Goal: Task Accomplishment & Management: Manage account settings

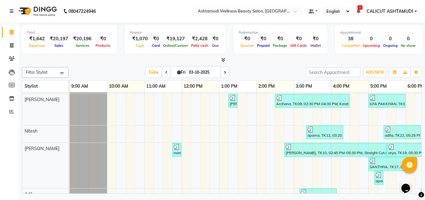
scroll to position [147, 0]
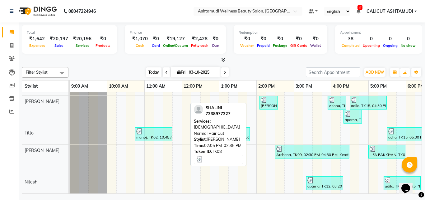
click at [151, 70] on span "Today" at bounding box center [154, 72] width 16 height 10
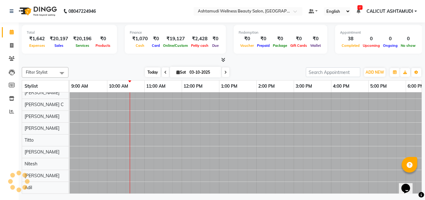
type input "04-10-2025"
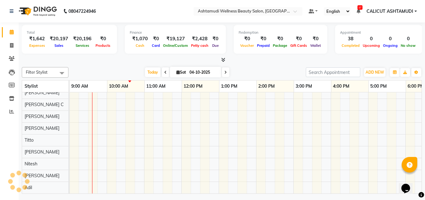
scroll to position [54, 38]
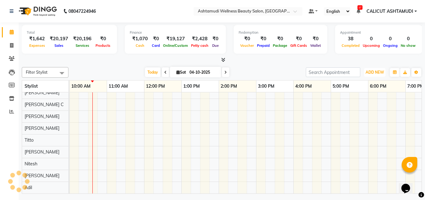
click at [374, 70] on span "ADD NEW" at bounding box center [375, 72] width 18 height 5
click at [377, 70] on span "ADD NEW" at bounding box center [375, 72] width 18 height 5
click at [120, 68] on div "[DATE] [DATE]" at bounding box center [187, 72] width 231 height 9
click at [366, 71] on span "ADD NEW" at bounding box center [375, 72] width 18 height 5
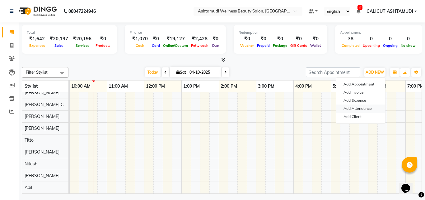
click at [367, 110] on link "Add Attendance" at bounding box center [360, 108] width 49 height 8
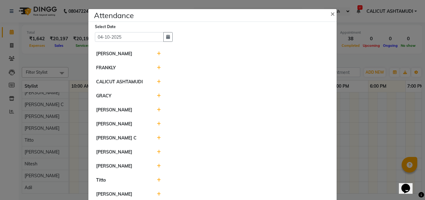
click at [157, 53] on icon at bounding box center [159, 53] width 4 height 4
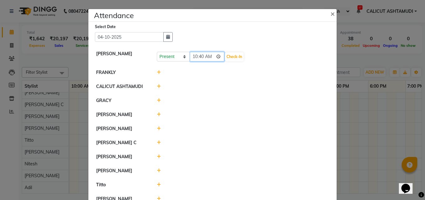
click at [198, 59] on input "10:40" at bounding box center [207, 57] width 35 height 10
type input "10:00"
click at [233, 56] on button "Check-In" at bounding box center [234, 56] width 19 height 9
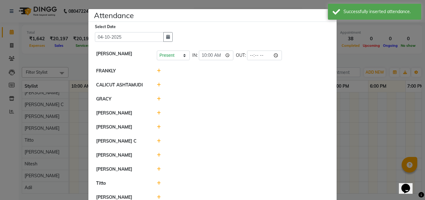
click at [157, 71] on icon at bounding box center [159, 70] width 4 height 4
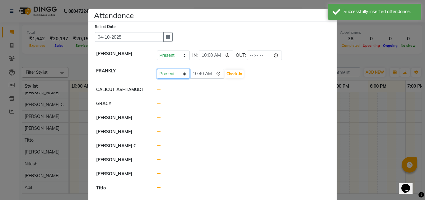
click at [169, 75] on select "Present Absent Late Half Day Weekly Off" at bounding box center [173, 74] width 33 height 10
click at [168, 73] on select "Present Absent Late Half Day Weekly Off" at bounding box center [173, 74] width 33 height 10
click at [168, 76] on select "Present Absent Late Half Day Weekly Off" at bounding box center [173, 74] width 33 height 10
select select "A"
click at [157, 69] on select "Present Absent Late Half Day Weekly Off" at bounding box center [173, 74] width 33 height 10
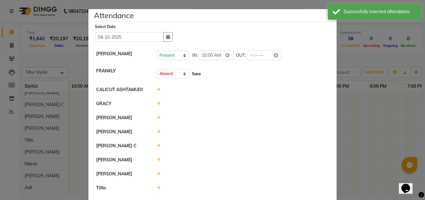
click at [192, 73] on button "Save" at bounding box center [197, 73] width 12 height 9
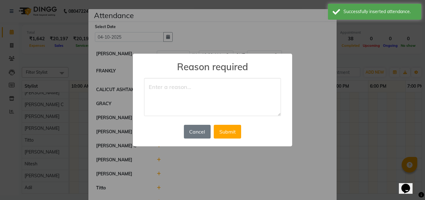
click at [175, 90] on textarea at bounding box center [212, 97] width 137 height 38
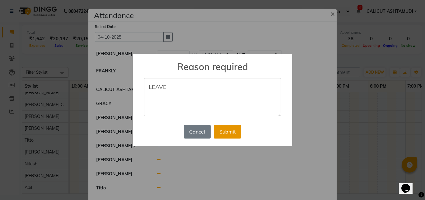
type textarea "LEAVE"
click at [229, 135] on button "Submit" at bounding box center [227, 132] width 27 height 14
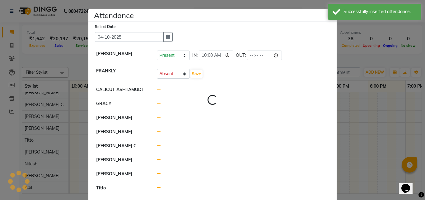
select select "A"
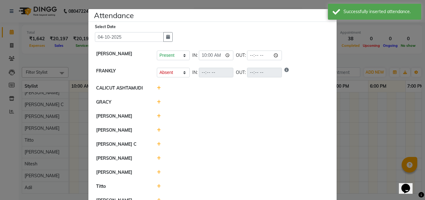
click at [157, 116] on icon at bounding box center [159, 116] width 4 height 4
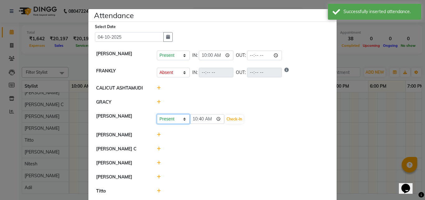
drag, startPoint x: 156, startPoint y: 116, endPoint x: 167, endPoint y: 122, distance: 12.4
click at [167, 122] on select "Present Absent Late Half Day Weekly Off" at bounding box center [173, 119] width 33 height 10
select select "A"
click at [157, 114] on select "Present Absent Late Half Day Weekly Off" at bounding box center [173, 119] width 33 height 10
click at [195, 116] on button "Save" at bounding box center [197, 119] width 12 height 9
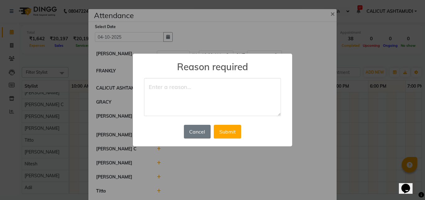
click at [166, 88] on textarea at bounding box center [212, 97] width 137 height 38
type textarea "LEAVE"
click at [233, 135] on button "Submit" at bounding box center [227, 132] width 27 height 14
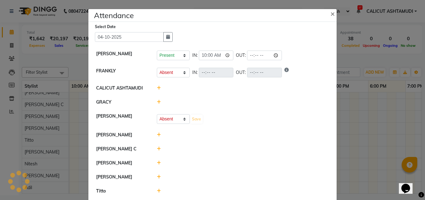
select select "A"
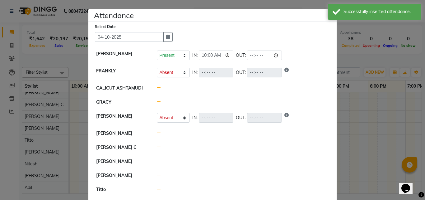
click at [156, 136] on div at bounding box center [243, 133] width 182 height 7
click at [158, 132] on div at bounding box center [243, 133] width 182 height 7
click at [157, 131] on icon at bounding box center [159, 133] width 4 height 4
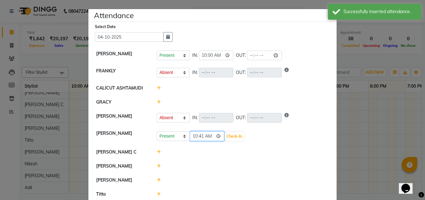
click at [199, 136] on input "10:41" at bounding box center [207, 136] width 35 height 10
type input "10:15"
click at [231, 135] on button "Check-In" at bounding box center [234, 136] width 19 height 9
select select "A"
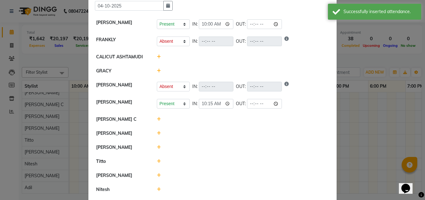
scroll to position [62, 0]
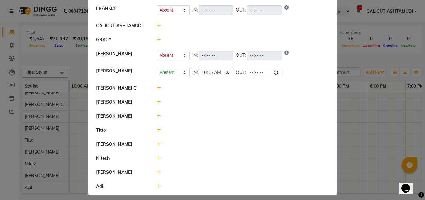
click at [158, 158] on icon at bounding box center [159, 158] width 4 height 4
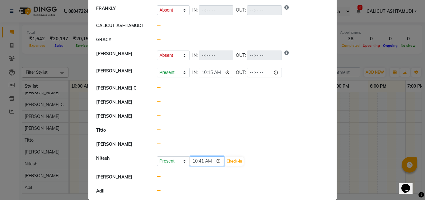
click at [194, 160] on input "10:41" at bounding box center [207, 161] width 35 height 10
type input "09:50"
click at [228, 161] on button "Check-In" at bounding box center [234, 161] width 19 height 9
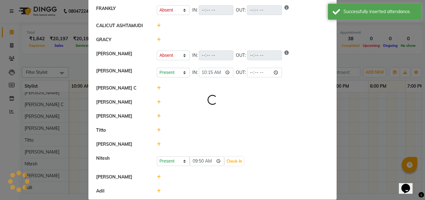
select select "A"
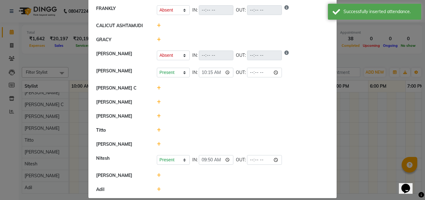
click at [157, 174] on icon at bounding box center [159, 175] width 4 height 4
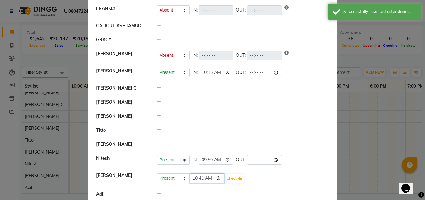
click at [192, 179] on input "10:41" at bounding box center [207, 178] width 35 height 10
type input "09:50"
click at [236, 176] on button "Check-In" at bounding box center [234, 178] width 19 height 9
select select "A"
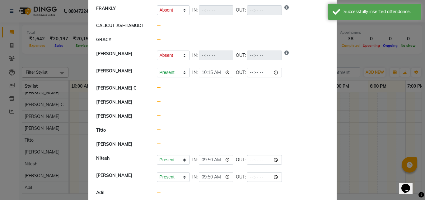
scroll to position [73, 0]
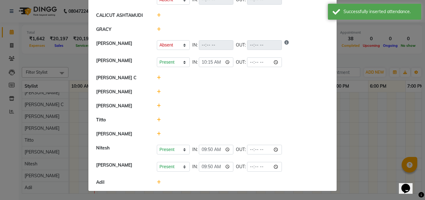
click at [360, 144] on ngb-modal-window "Attendance × Select Date [DATE] [PERSON_NAME] Present Absent Late Half Day Week…" at bounding box center [212, 100] width 425 height 200
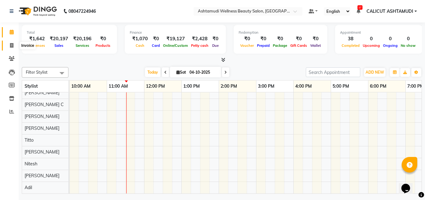
click at [10, 45] on icon at bounding box center [11, 45] width 3 height 5
select select "service"
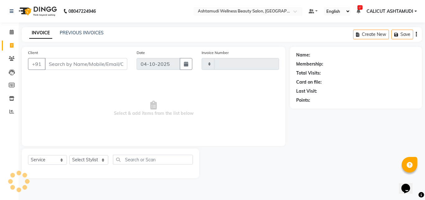
type input "4925"
select select "4630"
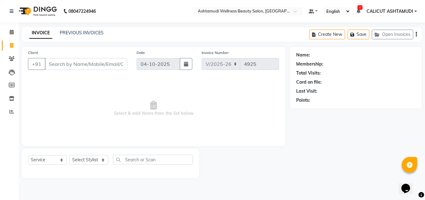
click at [66, 64] on input "Client" at bounding box center [86, 64] width 83 height 12
type input "9633253817"
click at [116, 64] on span "Add Client" at bounding box center [111, 64] width 25 height 6
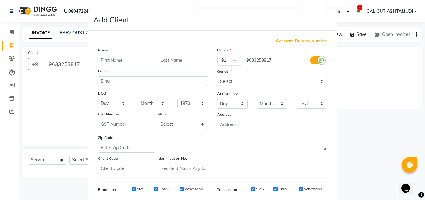
click at [119, 59] on input "text" at bounding box center [123, 60] width 50 height 10
type input "[PERSON_NAME]"
click at [225, 80] on select "Select [DEMOGRAPHIC_DATA] [DEMOGRAPHIC_DATA] Other Prefer Not To Say" at bounding box center [272, 82] width 110 height 10
select select "[DEMOGRAPHIC_DATA]"
click at [217, 77] on select "Select [DEMOGRAPHIC_DATA] [DEMOGRAPHIC_DATA] Other Prefer Not To Say" at bounding box center [272, 82] width 110 height 10
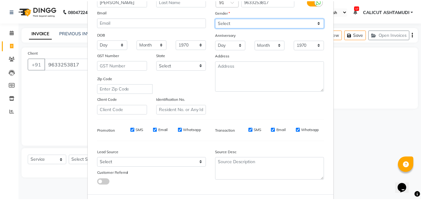
scroll to position [88, 0]
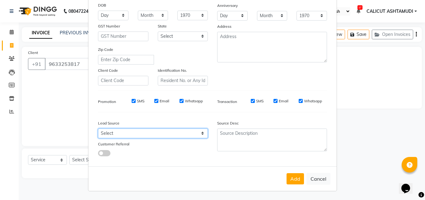
click at [141, 135] on select "Select Walk-in Referral Internet Friend Word of Mouth Advertisement Facebook Ju…" at bounding box center [153, 133] width 110 height 10
select select "31336"
click at [98, 128] on select "Select Walk-in Referral Internet Friend Word of Mouth Advertisement Facebook Ju…" at bounding box center [153, 133] width 110 height 10
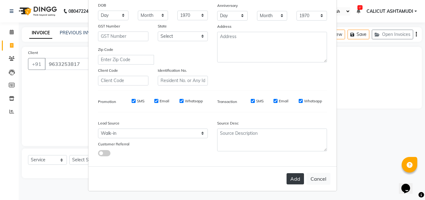
click at [297, 182] on button "Add" at bounding box center [295, 178] width 17 height 11
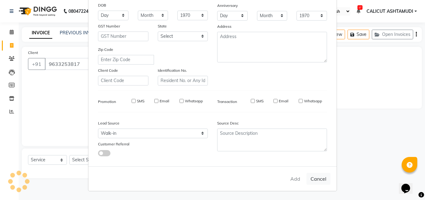
select select
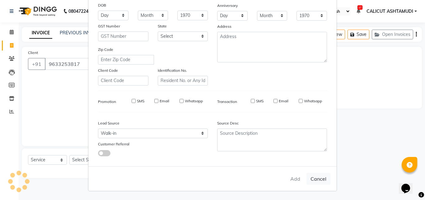
select select
checkbox input "false"
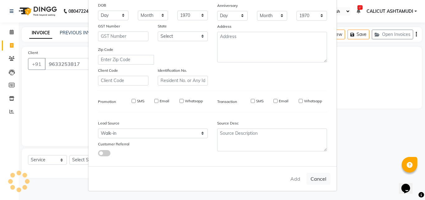
checkbox input "false"
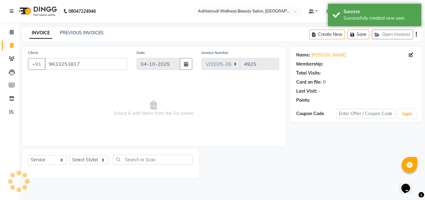
select select "1: Object"
click at [348, 163] on div "Name: [PERSON_NAME] Membership: No Active Membership Total Visits: Card on file…" at bounding box center [358, 112] width 137 height 131
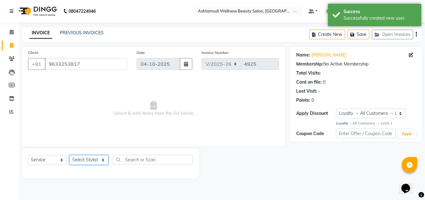
click at [90, 162] on select "Select Stylist [PERSON_NAME] [PERSON_NAME] [PERSON_NAME] CALICUT ASHTAMUDI FRAN…" at bounding box center [88, 160] width 39 height 10
select select "85202"
click at [69, 155] on select "Select Stylist [PERSON_NAME] [PERSON_NAME] [PERSON_NAME] CALICUT ASHTAMUDI FRAN…" at bounding box center [88, 160] width 39 height 10
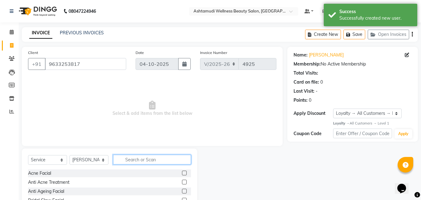
click at [145, 158] on input "text" at bounding box center [152, 159] width 78 height 10
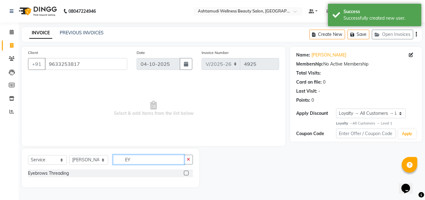
type input "EY"
click at [188, 171] on label at bounding box center [186, 172] width 5 height 5
click at [188, 171] on input "checkbox" at bounding box center [186, 173] width 4 height 4
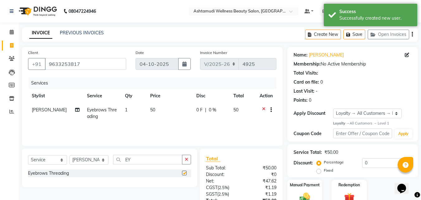
checkbox input "false"
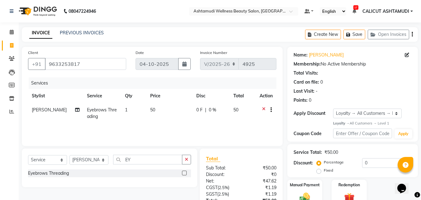
drag, startPoint x: 185, startPoint y: 158, endPoint x: 172, endPoint y: 160, distance: 13.4
click at [186, 158] on icon "button" at bounding box center [186, 159] width 3 height 4
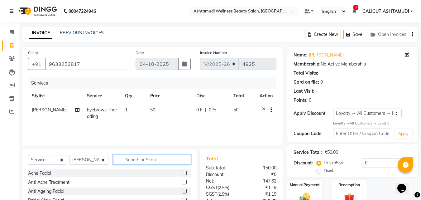
click at [172, 160] on input "text" at bounding box center [152, 159] width 78 height 10
type input "EAR TO"
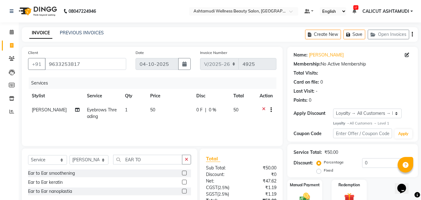
click at [185, 173] on label at bounding box center [184, 172] width 5 height 5
click at [185, 173] on input "checkbox" at bounding box center [184, 173] width 4 height 4
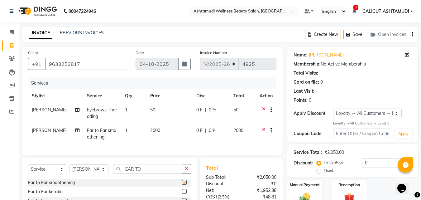
checkbox input "false"
click at [262, 129] on icon at bounding box center [263, 131] width 3 height 8
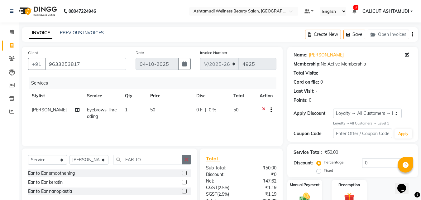
click at [187, 161] on icon "button" at bounding box center [186, 159] width 3 height 4
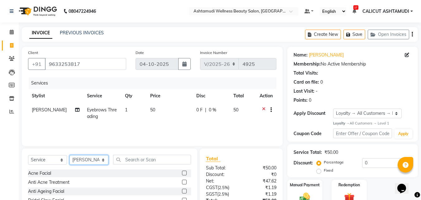
click at [97, 160] on select "Select Stylist [PERSON_NAME] [PERSON_NAME] [PERSON_NAME] CALICUT ASHTAMUDI FRAN…" at bounding box center [88, 160] width 39 height 10
select select "26964"
click at [69, 155] on select "Select Stylist [PERSON_NAME] [PERSON_NAME] [PERSON_NAME] CALICUT ASHTAMUDI FRAN…" at bounding box center [88, 160] width 39 height 10
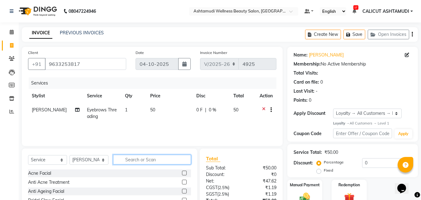
click at [135, 162] on input "text" at bounding box center [152, 159] width 78 height 10
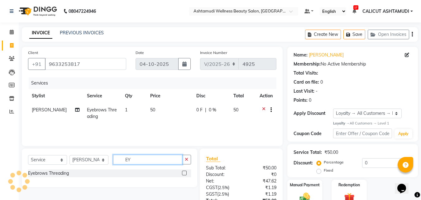
type input "EY"
click at [184, 172] on label at bounding box center [184, 172] width 5 height 5
click at [184, 172] on input "checkbox" at bounding box center [184, 173] width 4 height 4
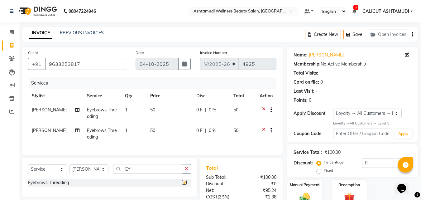
checkbox input "false"
click at [83, 173] on select "Select Stylist [PERSON_NAME] [PERSON_NAME] [PERSON_NAME] CALICUT ASHTAMUDI FRAN…" at bounding box center [88, 169] width 39 height 10
select select "54081"
click at [69, 169] on select "Select Stylist [PERSON_NAME] [PERSON_NAME] [PERSON_NAME] CALICUT ASHTAMUDI FRAN…" at bounding box center [88, 169] width 39 height 10
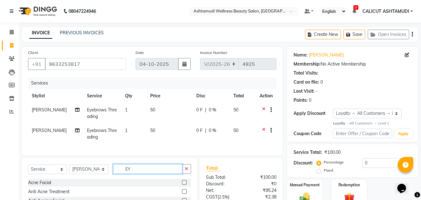
click at [168, 173] on input "EY" at bounding box center [147, 169] width 69 height 10
type input "EYE"
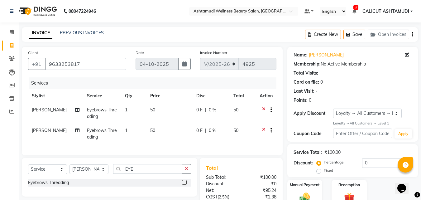
click at [183, 184] on label at bounding box center [184, 182] width 5 height 5
click at [183, 184] on input "checkbox" at bounding box center [184, 182] width 4 height 4
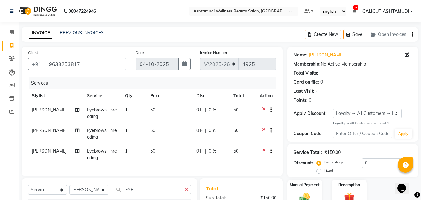
checkbox input "false"
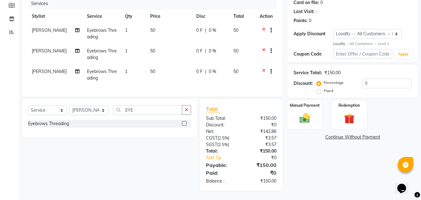
scroll to position [84, 0]
click at [316, 114] on div "Manual Payment" at bounding box center [304, 114] width 36 height 30
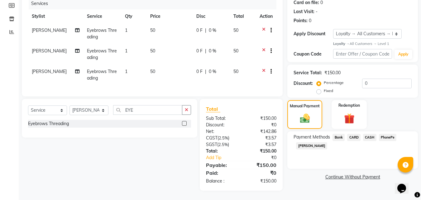
click at [385, 134] on span "PhonePe" at bounding box center [388, 137] width 18 height 7
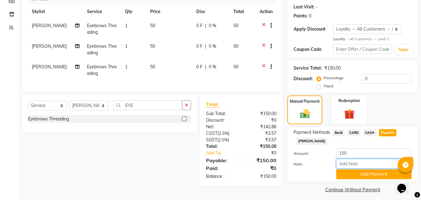
click at [362, 159] on input "Note:" at bounding box center [373, 163] width 75 height 10
type input "suhana"
click at [370, 175] on button "Add Payment" at bounding box center [373, 174] width 75 height 10
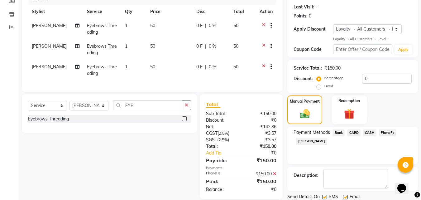
scroll to position [128, 0]
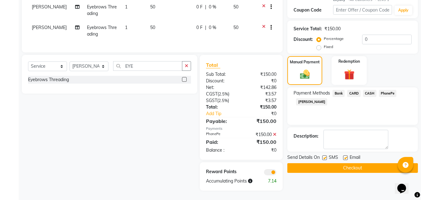
click at [355, 163] on button "Checkout" at bounding box center [352, 168] width 130 height 10
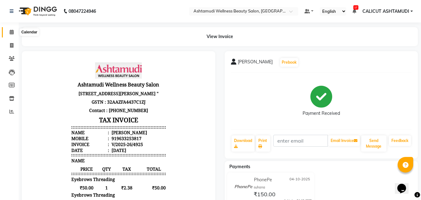
click at [10, 32] on icon at bounding box center [12, 32] width 4 height 5
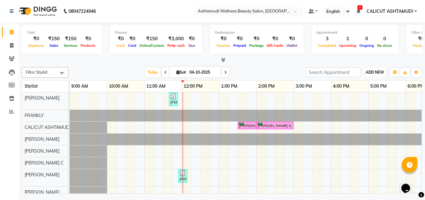
click at [378, 70] on span "ADD NEW" at bounding box center [375, 72] width 18 height 5
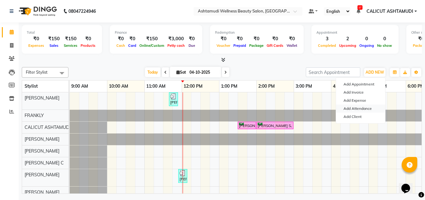
click at [362, 109] on link "Add Attendance" at bounding box center [360, 108] width 49 height 8
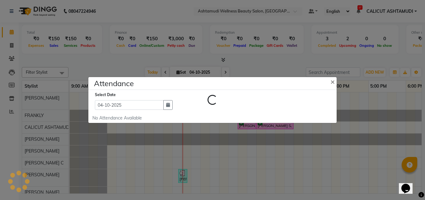
select select "A"
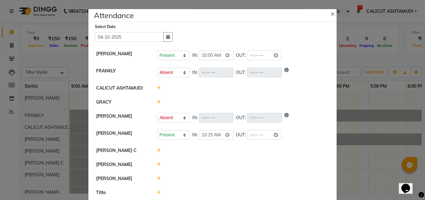
click at [158, 102] on icon at bounding box center [159, 102] width 4 height 4
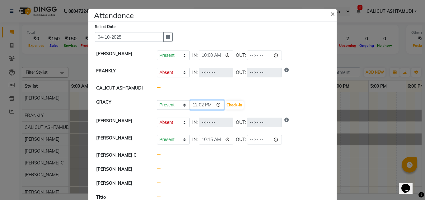
click at [191, 105] on input "12:02" at bounding box center [207, 105] width 35 height 10
type input "23:00"
click at [235, 103] on button "Check-In" at bounding box center [234, 105] width 19 height 9
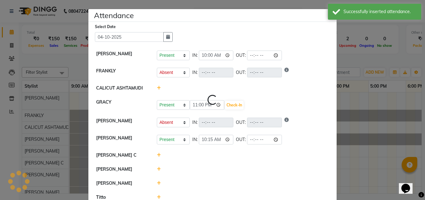
select select "A"
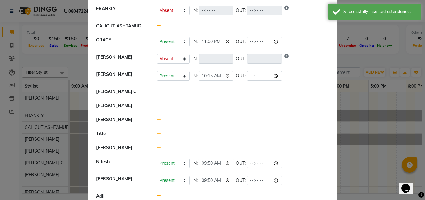
scroll to position [62, 0]
click at [157, 106] on icon at bounding box center [159, 105] width 4 height 4
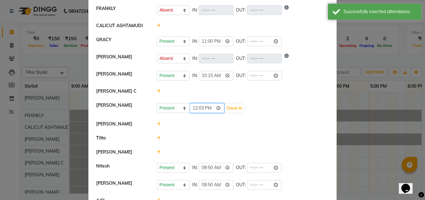
click at [194, 107] on input "12:03" at bounding box center [207, 108] width 35 height 10
type input "23:10"
click at [239, 109] on button "Check-In" at bounding box center [234, 108] width 19 height 9
select select "A"
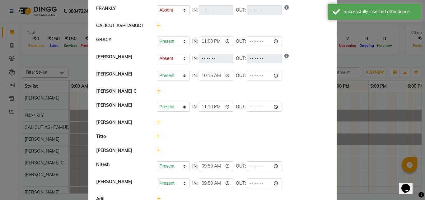
click at [157, 121] on icon at bounding box center [159, 122] width 4 height 4
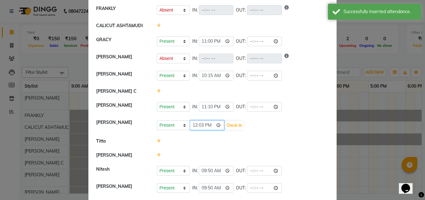
click at [194, 123] on input "12:03" at bounding box center [207, 125] width 35 height 10
type input "23:00"
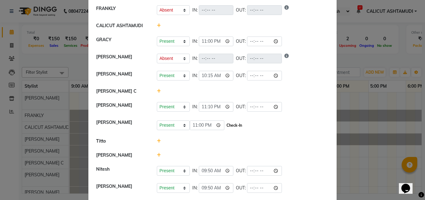
click at [236, 124] on button "Check-In" at bounding box center [234, 125] width 19 height 9
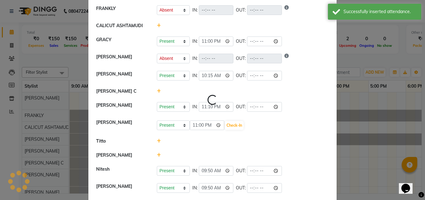
select select "A"
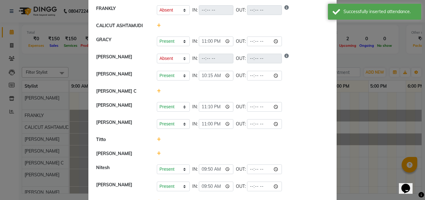
click at [158, 137] on icon at bounding box center [159, 139] width 4 height 4
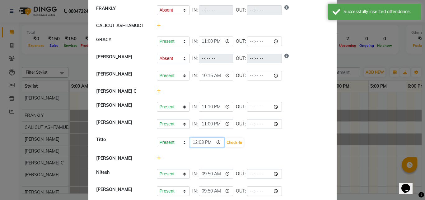
click at [195, 142] on input "12:03" at bounding box center [207, 142] width 35 height 10
type input "23:00"
click at [235, 141] on button "Check-In" at bounding box center [234, 142] width 19 height 9
select select "A"
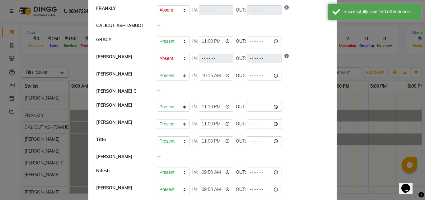
click at [157, 155] on icon at bounding box center [159, 156] width 4 height 4
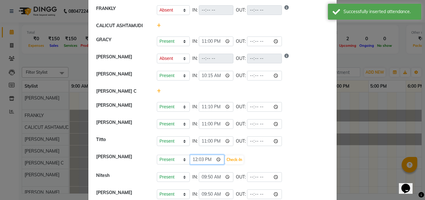
click at [190, 160] on input "12:03" at bounding box center [207, 159] width 35 height 10
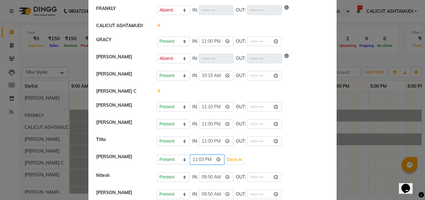
type input "23:00"
click at [232, 160] on button "Check-In" at bounding box center [234, 159] width 19 height 9
select select "A"
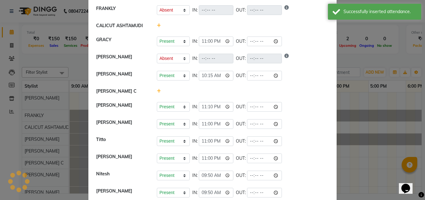
scroll to position [88, 0]
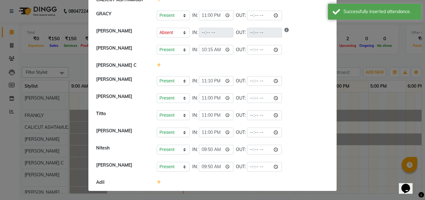
click at [157, 181] on icon at bounding box center [159, 182] width 4 height 4
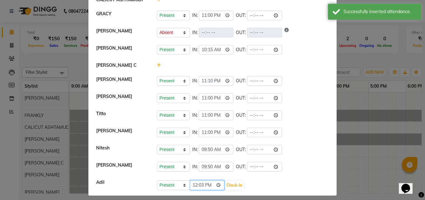
click at [194, 184] on input "12:03" at bounding box center [207, 185] width 35 height 10
type input "23:00"
click at [232, 184] on button "Check-In" at bounding box center [234, 185] width 19 height 9
select select "A"
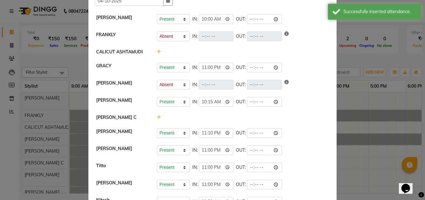
scroll to position [0, 0]
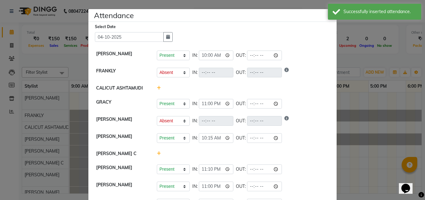
click at [371, 175] on ngb-modal-window "Attendance × Select Date [DATE] [PERSON_NAME] Present Absent Late Half Day Week…" at bounding box center [212, 100] width 425 height 200
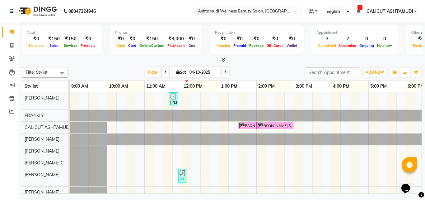
click at [272, 63] on div "Total ₹0 Expenses ₹150 Sales ₹150 Services ₹0 Products Finance ₹0 Cash ₹0 Card …" at bounding box center [222, 108] width 407 height 172
click at [366, 71] on span "ADD NEW" at bounding box center [375, 72] width 18 height 5
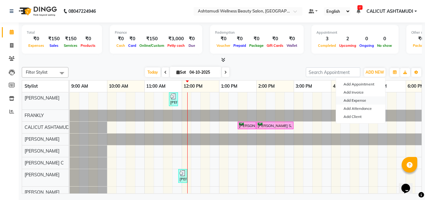
click at [361, 101] on link "Add Expense" at bounding box center [360, 100] width 49 height 8
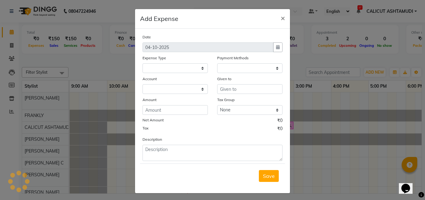
select select "1"
select select "3461"
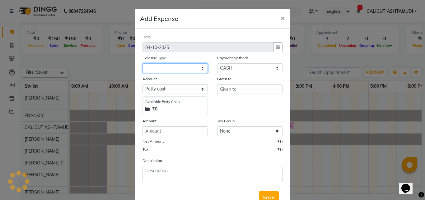
drag, startPoint x: 187, startPoint y: 71, endPoint x: 187, endPoint y: 80, distance: 8.7
click at [187, 71] on select at bounding box center [175, 68] width 65 height 10
click at [186, 66] on select at bounding box center [175, 68] width 65 height 10
click at [182, 70] on select at bounding box center [175, 68] width 65 height 10
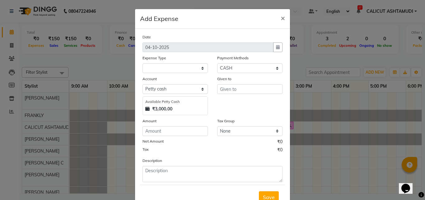
click at [344, 169] on ngb-modal-window "Add Expense × Date [DATE] Expense Type Payment Methods Select Bank CARD CASH Ph…" at bounding box center [212, 100] width 425 height 200
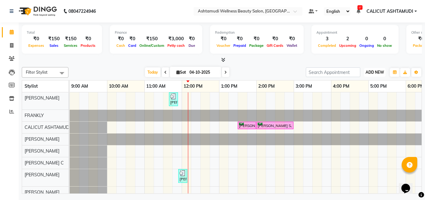
click at [370, 73] on span "ADD NEW" at bounding box center [375, 72] width 18 height 5
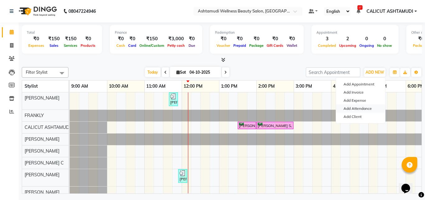
click at [359, 107] on link "Add Attendance" at bounding box center [360, 108] width 49 height 8
select select "A"
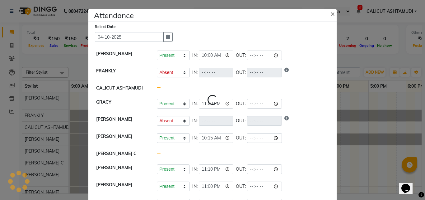
select select "A"
click at [417, 134] on ngb-modal-window "Attendance × Select Date [DATE] [PERSON_NAME] Present Absent Late Half Day Week…" at bounding box center [212, 100] width 425 height 200
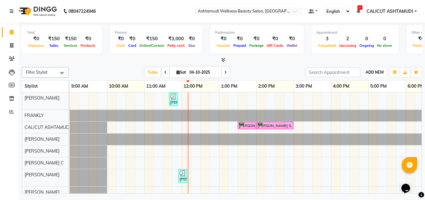
click at [371, 68] on button "ADD NEW Toggle Dropdown" at bounding box center [374, 72] width 21 height 9
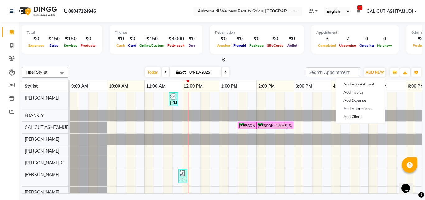
click at [296, 69] on div "[DATE] [DATE]" at bounding box center [187, 72] width 231 height 9
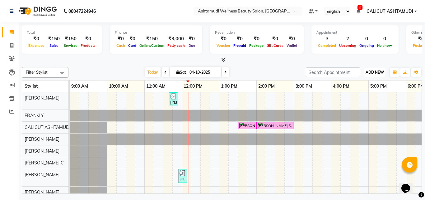
click at [375, 72] on span "ADD NEW" at bounding box center [375, 72] width 18 height 5
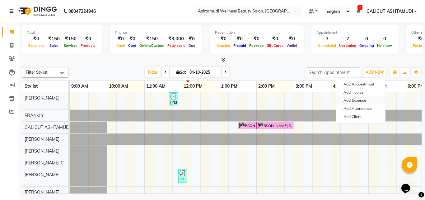
click at [362, 101] on link "Add Expense" at bounding box center [360, 100] width 49 height 8
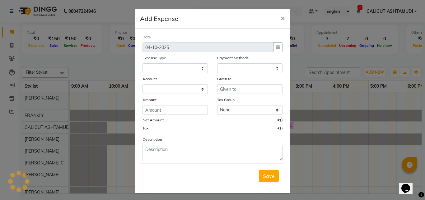
select select
select select "1"
select select "3461"
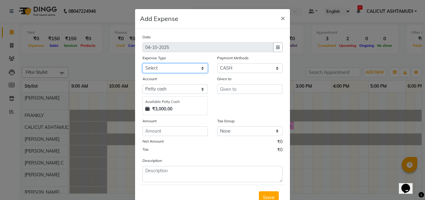
click at [165, 67] on select "Select ACCOMODATION EXPENSES ADVERTISEMENT SALES PROMOTIONAL EXPENSES Bonus BRI…" at bounding box center [175, 68] width 65 height 10
select select "6226"
click at [143, 63] on select "Select ACCOMODATION EXPENSES ADVERTISEMENT SALES PROMOTIONAL EXPENSES Bonus BRI…" at bounding box center [175, 68] width 65 height 10
click at [232, 84] on div "Given to" at bounding box center [249, 79] width 65 height 9
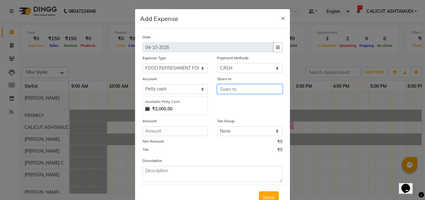
click at [238, 90] on input "text" at bounding box center [249, 89] width 65 height 10
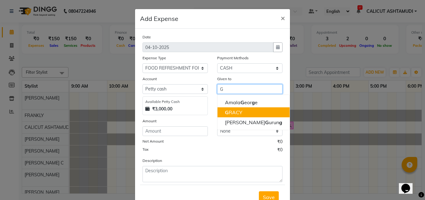
click at [229, 109] on ngb-highlight "G RACY" at bounding box center [233, 112] width 17 height 6
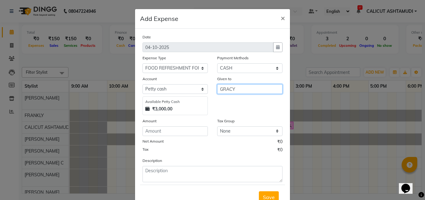
type input "GRACY"
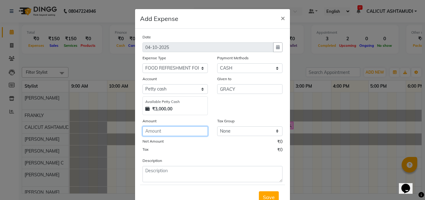
click at [168, 135] on input "number" at bounding box center [175, 131] width 65 height 10
type input "112"
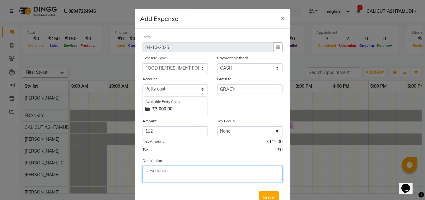
click at [158, 169] on textarea at bounding box center [213, 174] width 140 height 16
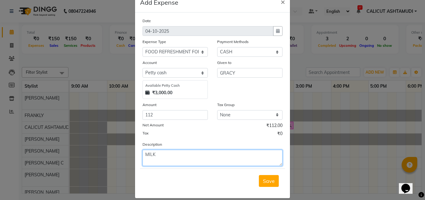
scroll to position [23, 0]
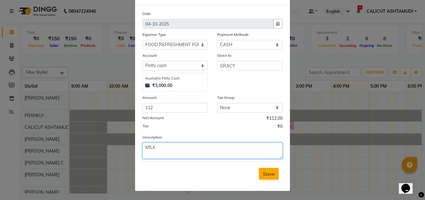
type textarea "MILK"
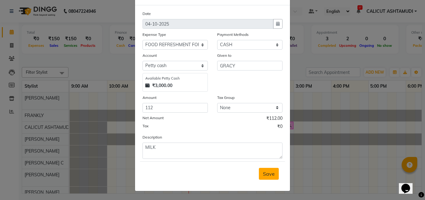
click at [270, 177] on button "Save" at bounding box center [269, 174] width 20 height 12
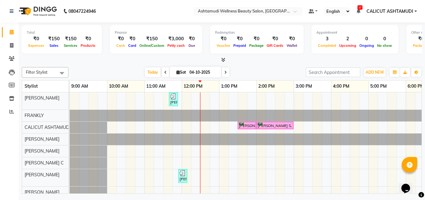
click at [201, 130] on div "[PERSON_NAME], TK03, 11:40 AM-11:55 AM, Eyebrows Threading [PERSON_NAME], TK01,…" at bounding box center [350, 177] width 560 height 170
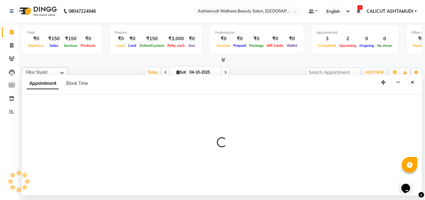
select select "27314"
select select "tentative"
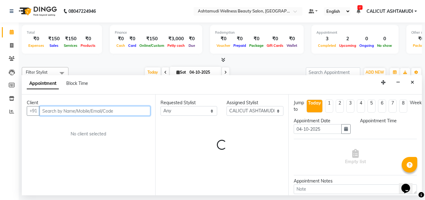
select select "750"
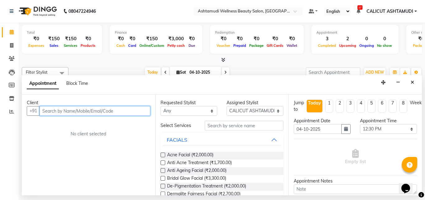
click at [56, 111] on input "text" at bounding box center [95, 111] width 111 height 10
type input "8098357538"
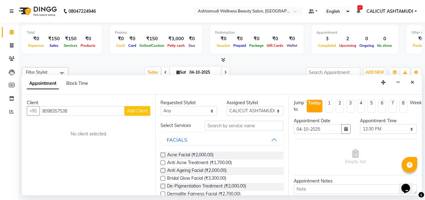
click at [137, 110] on span "Add Client" at bounding box center [137, 111] width 21 height 6
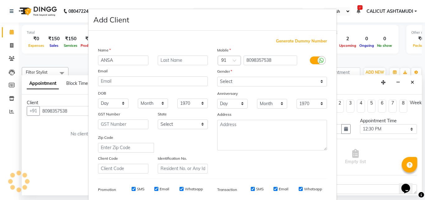
type input "ANSA"
click at [279, 76] on div "Gender" at bounding box center [272, 72] width 119 height 9
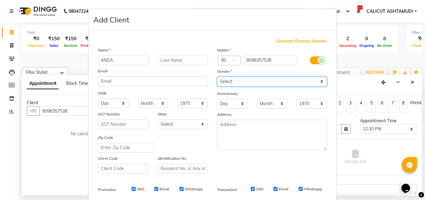
click at [260, 78] on select "Select [DEMOGRAPHIC_DATA] [DEMOGRAPHIC_DATA] Other Prefer Not To Say" at bounding box center [272, 82] width 110 height 10
select select "[DEMOGRAPHIC_DATA]"
click at [217, 77] on select "Select [DEMOGRAPHIC_DATA] [DEMOGRAPHIC_DATA] Other Prefer Not To Say" at bounding box center [272, 82] width 110 height 10
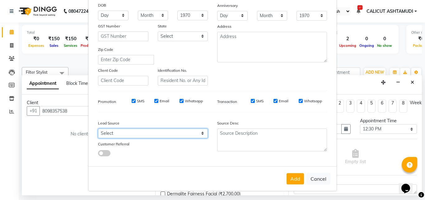
drag, startPoint x: 139, startPoint y: 133, endPoint x: 139, endPoint y: 128, distance: 4.8
click at [139, 133] on select "Select Walk-in Referral Internet Friend Word of Mouth Advertisement Facebook Ju…" at bounding box center [153, 133] width 110 height 10
select select "31336"
click at [98, 128] on select "Select Walk-in Referral Internet Friend Word of Mouth Advertisement Facebook Ju…" at bounding box center [153, 133] width 110 height 10
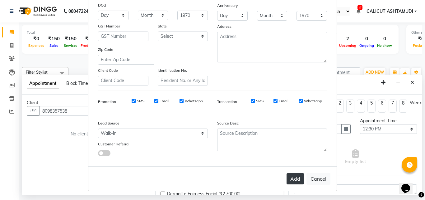
click at [293, 180] on button "Add" at bounding box center [295, 178] width 17 height 11
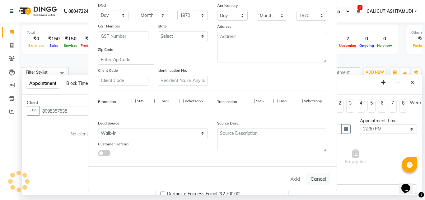
select select
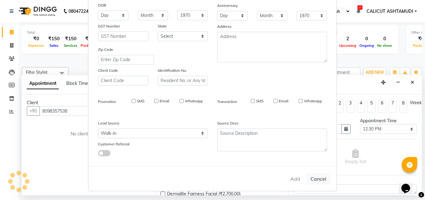
select select
checkbox input "false"
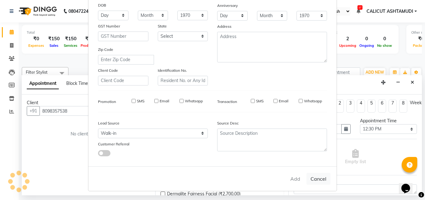
checkbox input "false"
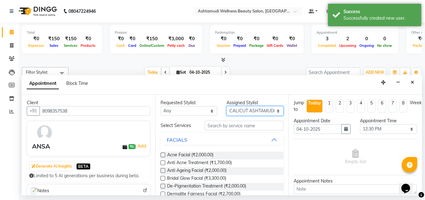
click at [250, 113] on select "Select [PERSON_NAME] [PERSON_NAME] [PERSON_NAME] CALICUT ASHTAMUDI FRANKLY KRIS…" at bounding box center [255, 111] width 57 height 10
select select "54081"
click at [227, 106] on select "Select [PERSON_NAME] [PERSON_NAME] [PERSON_NAME] CALICUT ASHTAMUDI FRANKLY KRIS…" at bounding box center [255, 111] width 57 height 10
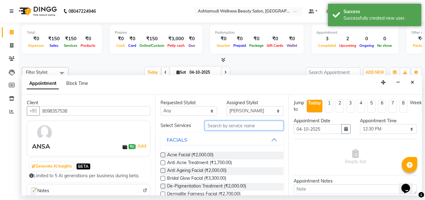
click at [221, 127] on input "text" at bounding box center [244, 125] width 79 height 10
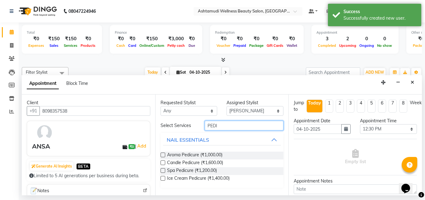
type input "PEDI"
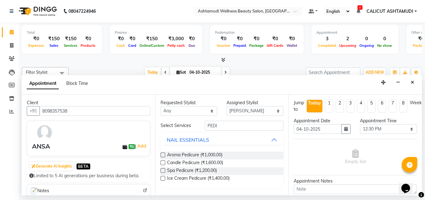
click at [163, 171] on label at bounding box center [163, 170] width 5 height 5
click at [163, 171] on input "checkbox" at bounding box center [163, 171] width 4 height 4
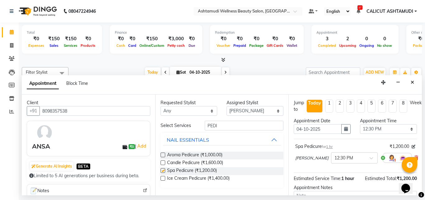
checkbox input "false"
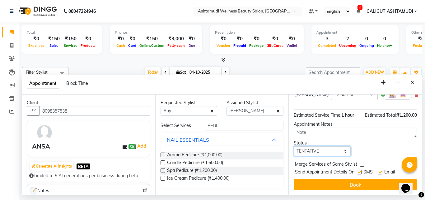
click at [319, 148] on select "Select TENTATIVE CONFIRM CHECK-IN UPCOMING" at bounding box center [322, 151] width 57 height 10
select select "check-in"
click at [294, 146] on select "Select TENTATIVE CONFIRM CHECK-IN UPCOMING" at bounding box center [322, 151] width 57 height 10
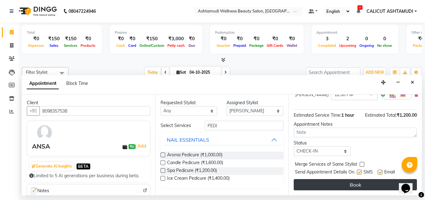
click at [320, 181] on button "Book" at bounding box center [355, 184] width 123 height 11
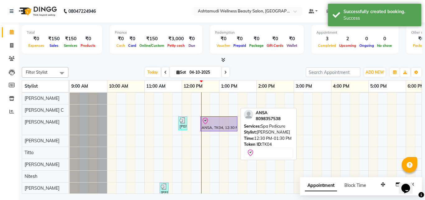
scroll to position [44, 0]
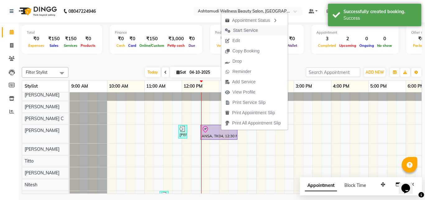
click at [249, 27] on span "Start Service" at bounding box center [245, 30] width 25 height 7
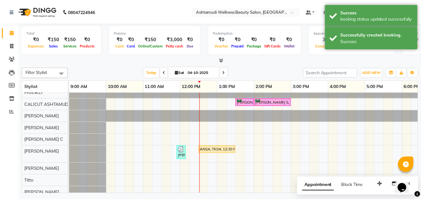
scroll to position [0, 0]
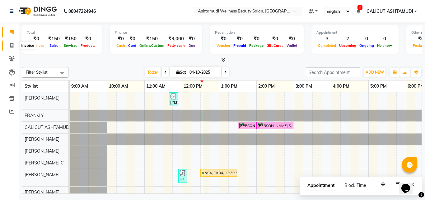
click at [15, 44] on span at bounding box center [11, 45] width 11 height 7
select select "service"
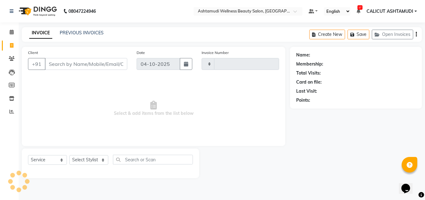
type input "4926"
select select "4630"
click at [93, 159] on select "Select Stylist [PERSON_NAME] [PERSON_NAME] [PERSON_NAME] CALICUT ASHTAMUDI FRAN…" at bounding box center [88, 160] width 39 height 10
select select "85193"
click at [69, 155] on select "Select Stylist [PERSON_NAME] [PERSON_NAME] [PERSON_NAME] CALICUT ASHTAMUDI FRAN…" at bounding box center [88, 160] width 39 height 10
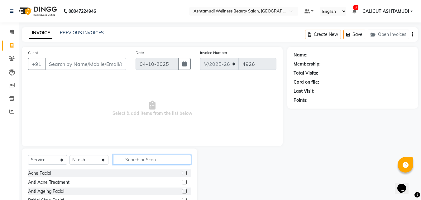
click at [136, 162] on input "text" at bounding box center [152, 159] width 78 height 10
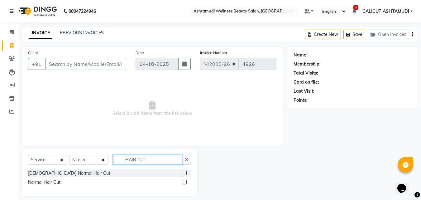
type input "HAIR CUT"
click at [185, 173] on label at bounding box center [184, 172] width 5 height 5
click at [185, 173] on input "checkbox" at bounding box center [184, 173] width 4 height 4
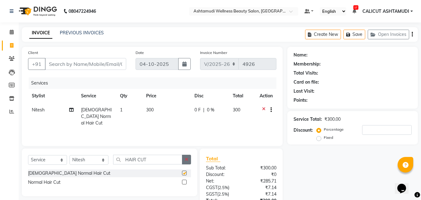
checkbox input "false"
click at [188, 162] on button "button" at bounding box center [186, 159] width 9 height 10
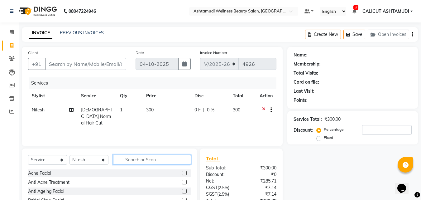
click at [166, 161] on input "text" at bounding box center [152, 159] width 78 height 10
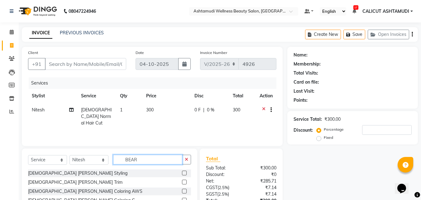
type input "BEAR"
click at [184, 172] on label at bounding box center [184, 172] width 5 height 5
click at [184, 172] on input "checkbox" at bounding box center [184, 173] width 4 height 4
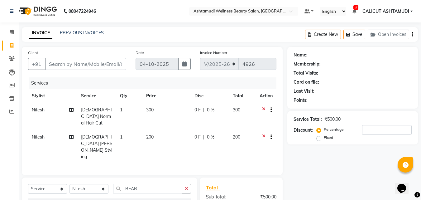
checkbox input "false"
click at [188, 186] on icon "button" at bounding box center [186, 188] width 3 height 4
click at [168, 183] on input "text" at bounding box center [152, 188] width 78 height 10
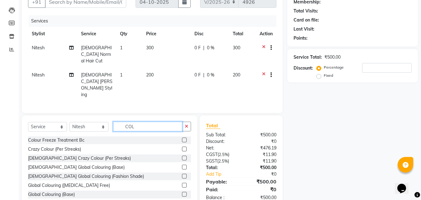
scroll to position [62, 0]
type input "COL"
click at [182, 164] on label at bounding box center [184, 166] width 5 height 5
click at [182, 165] on input "checkbox" at bounding box center [184, 167] width 4 height 4
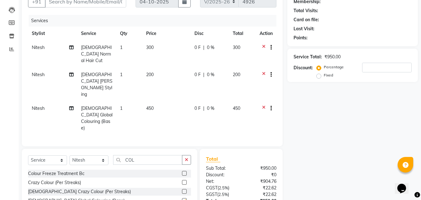
checkbox input "false"
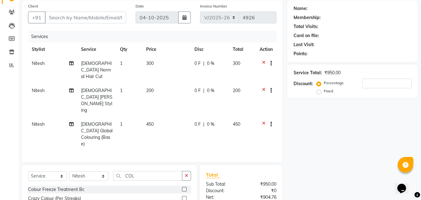
scroll to position [31, 0]
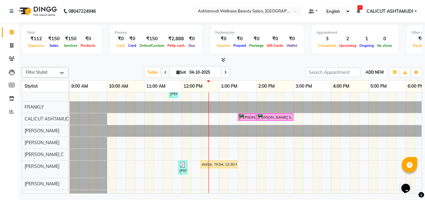
click at [373, 70] on span "ADD NEW" at bounding box center [375, 72] width 18 height 5
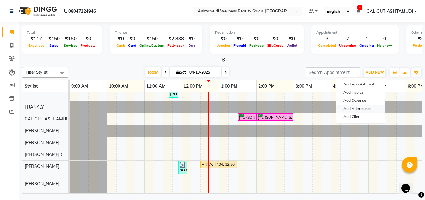
click at [363, 109] on link "Add Attendance" at bounding box center [360, 108] width 49 height 8
select select "A"
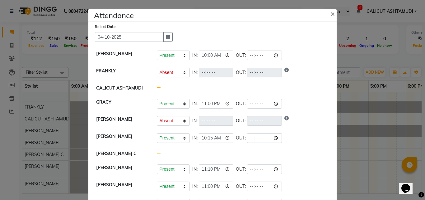
click at [340, 147] on ngb-modal-window "Attendance × Select Date [DATE] [PERSON_NAME] Present Absent Late Half Day Week…" at bounding box center [212, 100] width 425 height 200
